Goal: Task Accomplishment & Management: Complete application form

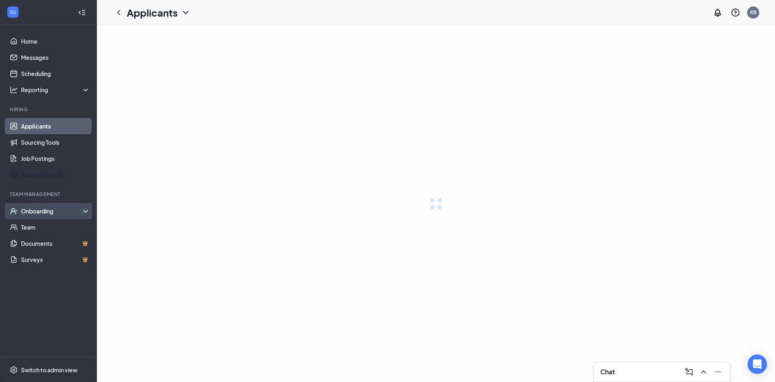
click at [48, 213] on div "Onboarding" at bounding box center [55, 211] width 69 height 8
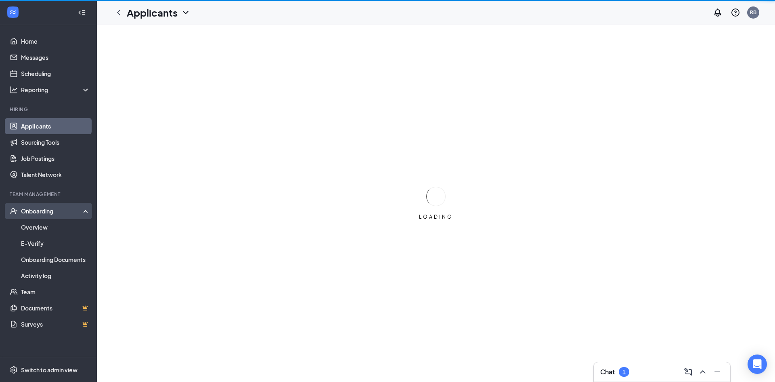
click at [50, 208] on div "Onboarding" at bounding box center [52, 211] width 62 height 8
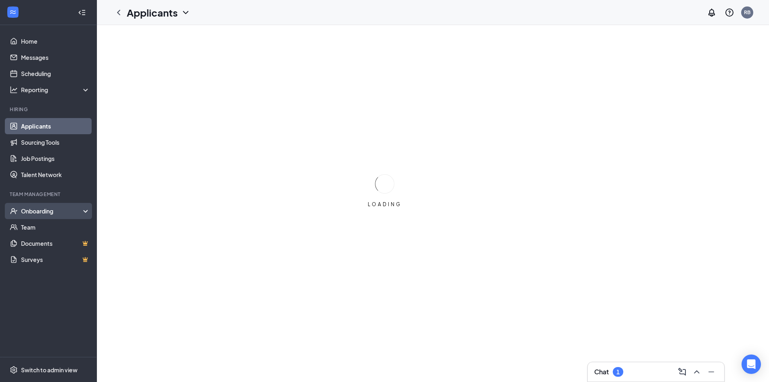
click at [48, 206] on div "Onboarding" at bounding box center [48, 211] width 97 height 16
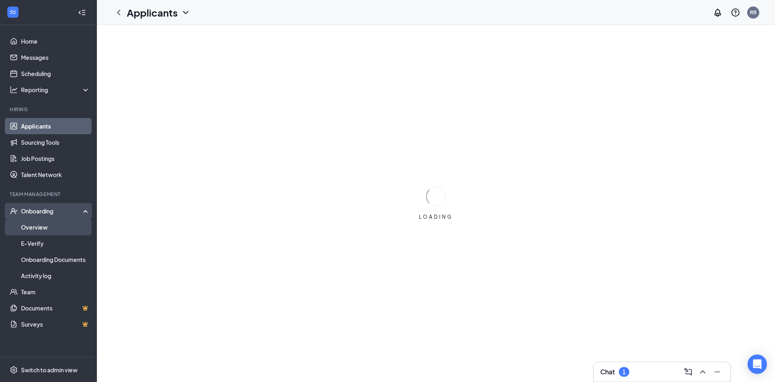
click at [52, 225] on link "Overview" at bounding box center [55, 227] width 69 height 16
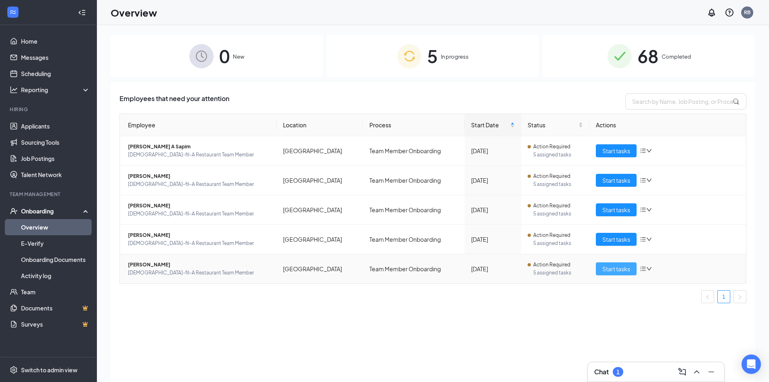
click at [612, 273] on button "Start tasks" at bounding box center [616, 268] width 41 height 13
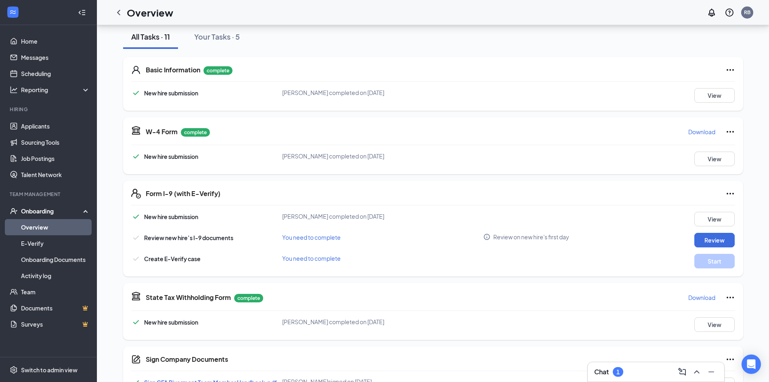
scroll to position [162, 0]
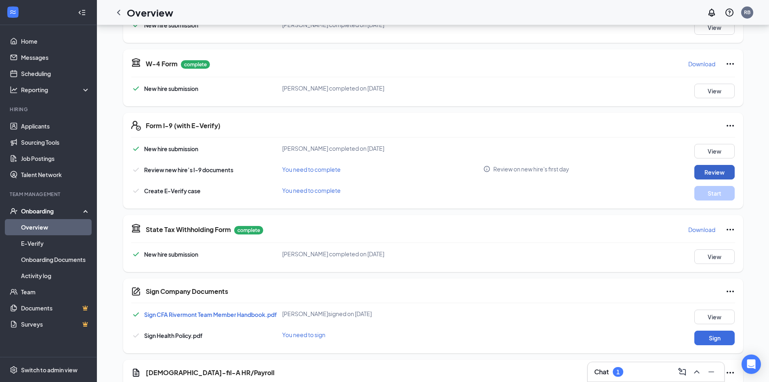
click at [718, 170] on button "Review" at bounding box center [715, 172] width 40 height 15
type input "[DATE]"
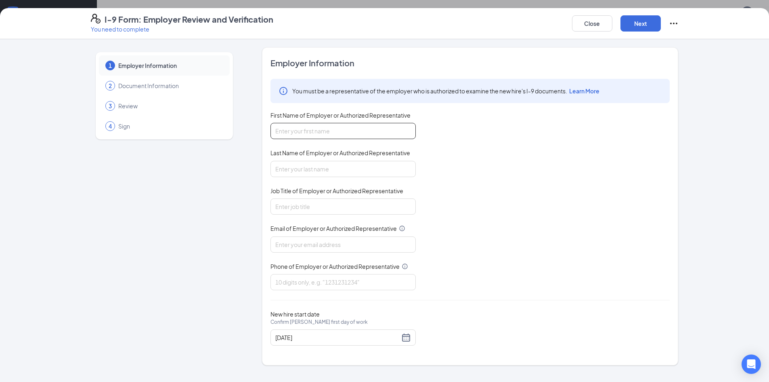
click at [346, 133] on input "First Name of Employer or Authorized Representative" at bounding box center [343, 131] width 145 height 16
drag, startPoint x: 323, startPoint y: 134, endPoint x: 298, endPoint y: 135, distance: 25.1
click at [298, 135] on input "[PERSON_NAME]" at bounding box center [343, 131] width 145 height 16
type input "[PERSON_NAME]"
click at [297, 165] on input "Last Name of Employer or Authorized Representative" at bounding box center [343, 169] width 145 height 16
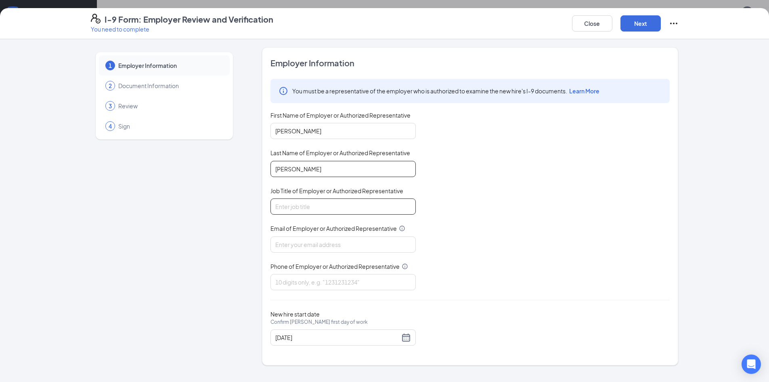
type input "[PERSON_NAME]"
click at [341, 201] on input "Job Title of Employer or Authorized Representative" at bounding box center [343, 206] width 145 height 16
